Goal: Feedback & Contribution: Contribute content

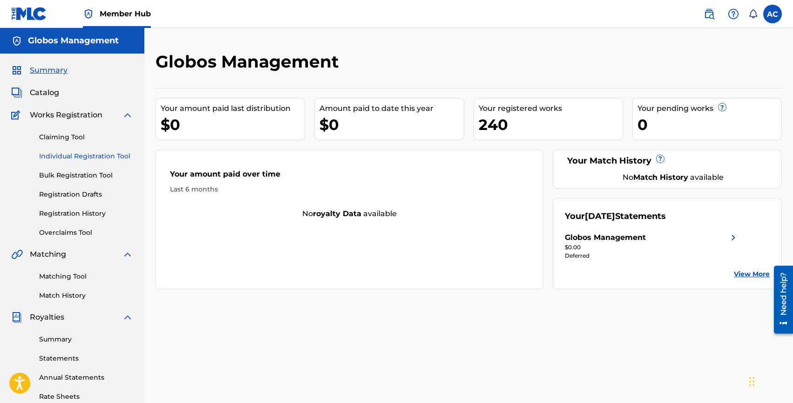
click at [47, 155] on link "Individual Registration Tool" at bounding box center [86, 156] width 94 height 10
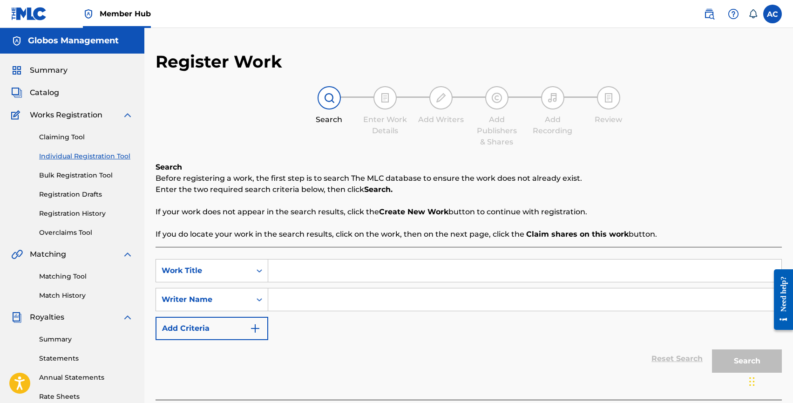
click at [315, 271] on input "Search Form" at bounding box center [524, 270] width 513 height 22
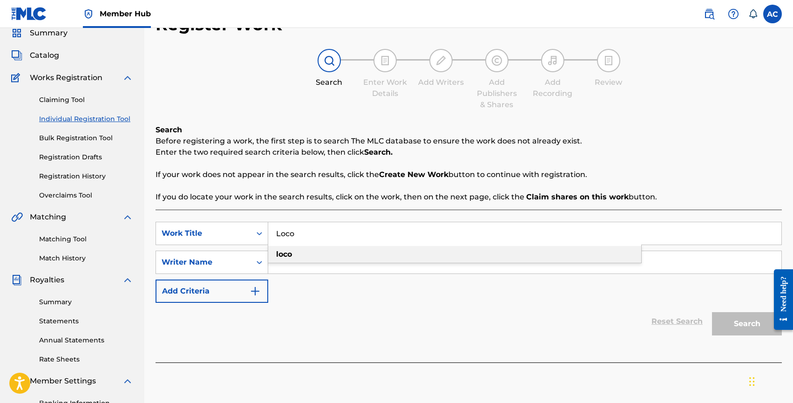
click at [299, 254] on div "loco" at bounding box center [454, 254] width 373 height 17
type input "loco"
click at [299, 263] on input "Search Form" at bounding box center [524, 262] width 513 height 22
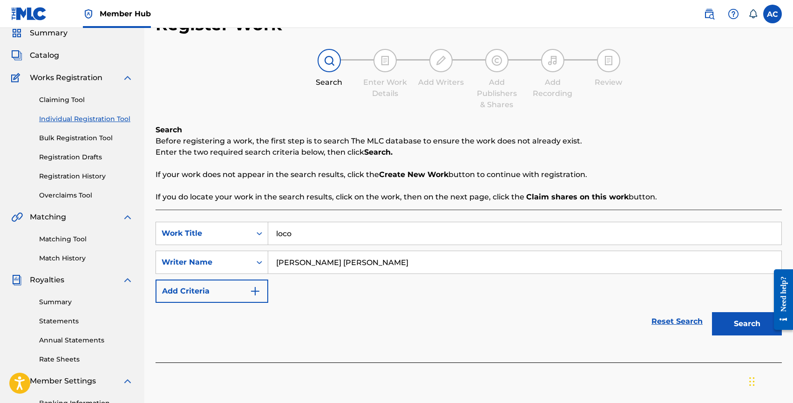
type input "Alvaro manuel gonzalez sanchez"
click at [712, 312] on button "Search" at bounding box center [747, 323] width 70 height 23
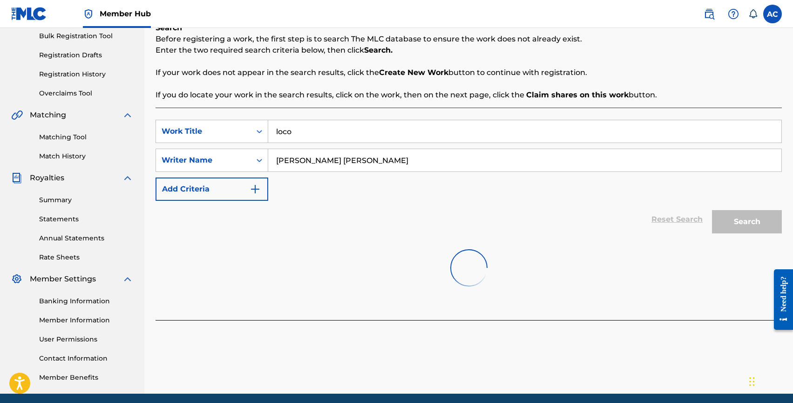
scroll to position [175, 0]
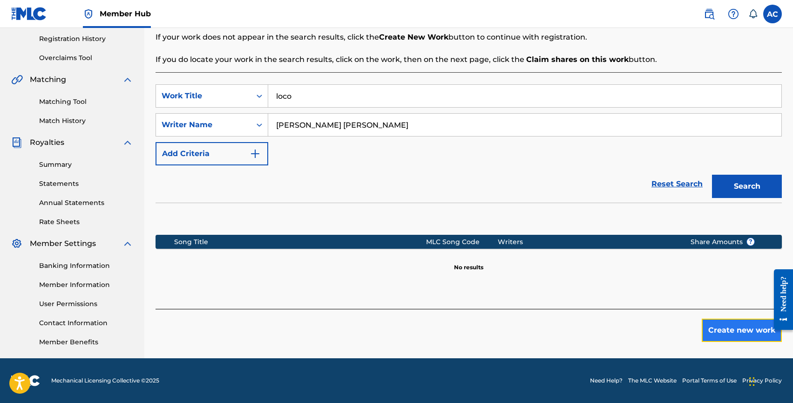
click at [722, 326] on button "Create new work" at bounding box center [741, 329] width 80 height 23
